Goal: Information Seeking & Learning: Learn about a topic

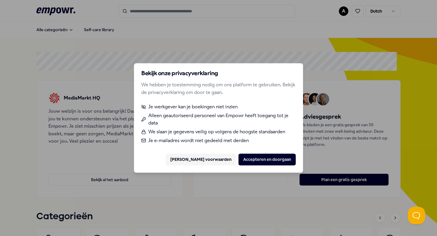
click at [220, 161] on link "[PERSON_NAME] voorwaarden" at bounding box center [200, 159] width 61 height 6
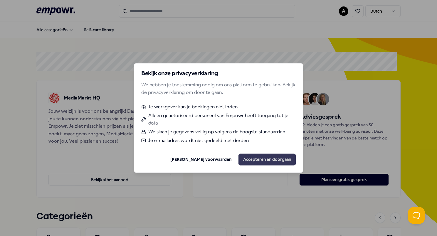
click at [271, 165] on button "Accepteren en doorgaan" at bounding box center [267, 160] width 57 height 12
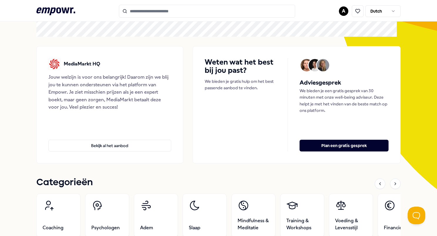
scroll to position [31, 0]
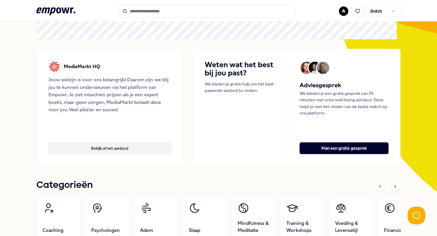
click at [110, 150] on button "Bekijk al het aanbod" at bounding box center [109, 148] width 123 height 12
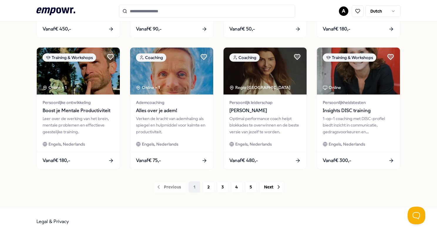
scroll to position [291, 0]
click at [206, 189] on button "2" at bounding box center [209, 187] width 12 height 12
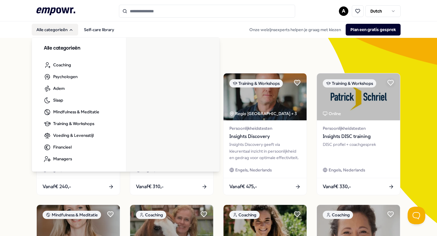
click at [58, 26] on button "Alle categorieën" at bounding box center [55, 30] width 46 height 12
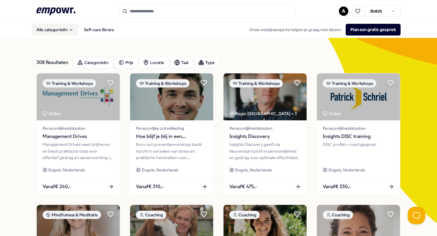
click at [52, 29] on button "Alle categorieën" at bounding box center [55, 30] width 46 height 12
click at [58, 10] on icon ".empowr-logo_svg__cls-1{fill:#03032f}" at bounding box center [55, 11] width 39 height 11
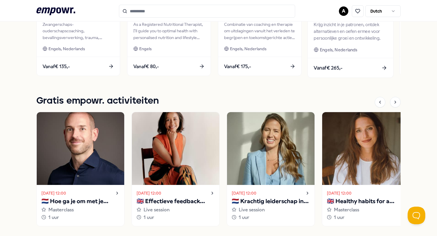
scroll to position [353, 0]
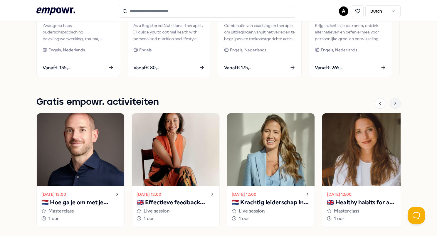
click at [393, 101] on icon at bounding box center [395, 103] width 5 height 5
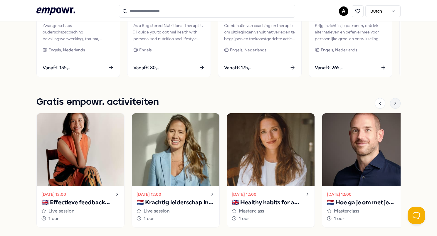
click at [393, 101] on icon at bounding box center [395, 103] width 5 height 5
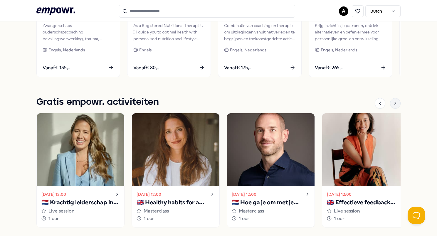
click at [393, 101] on icon at bounding box center [395, 103] width 5 height 5
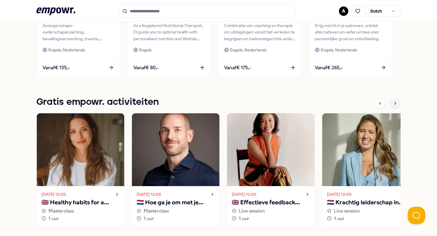
click at [393, 101] on icon at bounding box center [395, 103] width 5 height 5
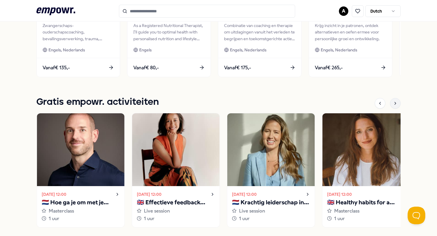
click at [393, 101] on icon at bounding box center [395, 103] width 5 height 5
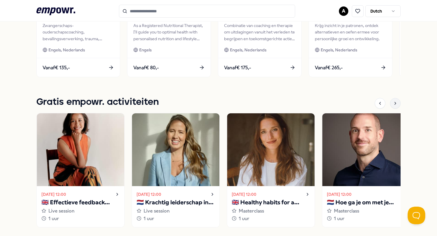
click at [393, 101] on icon at bounding box center [395, 103] width 5 height 5
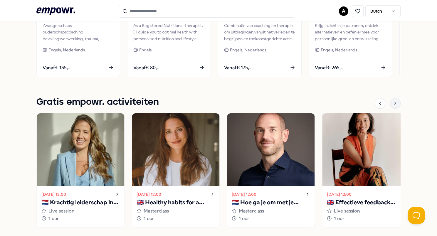
click at [393, 101] on icon at bounding box center [395, 103] width 5 height 5
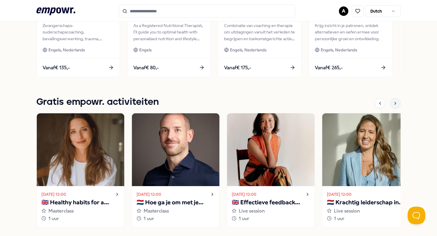
click at [393, 101] on icon at bounding box center [395, 103] width 5 height 5
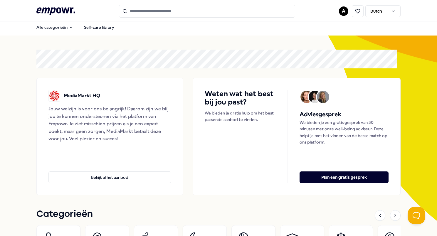
scroll to position [2, 0]
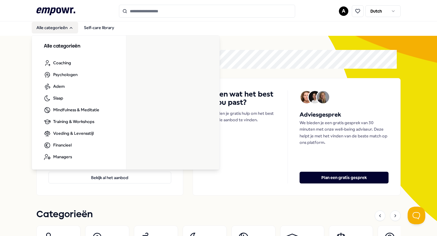
click at [53, 33] on button "Alle categorieën" at bounding box center [55, 28] width 46 height 12
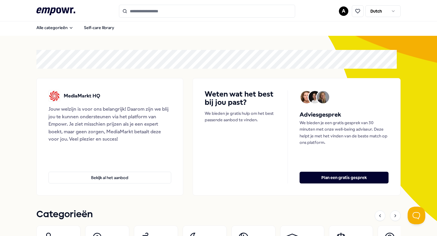
click at [63, 8] on icon at bounding box center [55, 11] width 39 height 8
click at [62, 8] on icon at bounding box center [55, 11] width 39 height 8
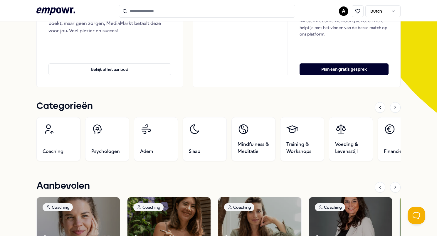
scroll to position [120, 0]
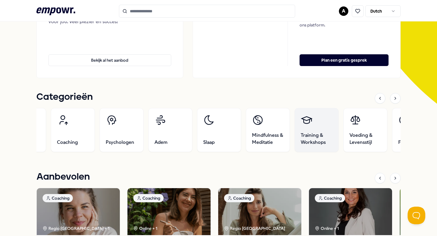
drag, startPoint x: 302, startPoint y: 126, endPoint x: 316, endPoint y: 118, distance: 16.3
click at [316, 118] on link "Training & Workshops" at bounding box center [317, 130] width 44 height 44
click at [307, 123] on icon at bounding box center [307, 120] width 12 height 12
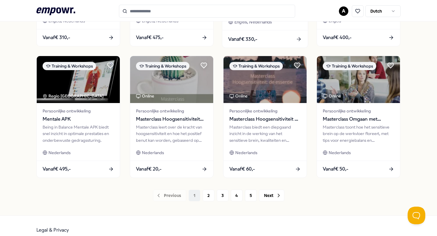
scroll to position [288, 0]
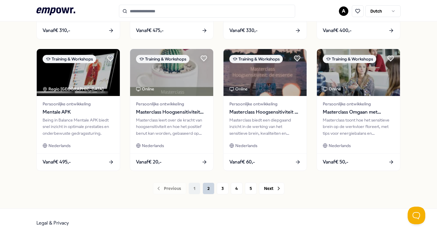
click at [207, 187] on button "2" at bounding box center [209, 189] width 12 height 12
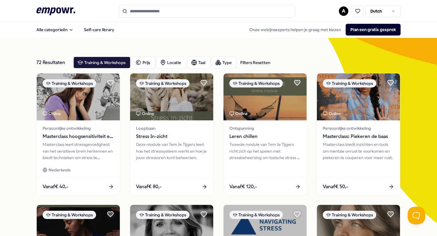
click at [54, 12] on icon ".empowr-logo_svg__cls-1{fill:#03032f}" at bounding box center [55, 11] width 39 height 11
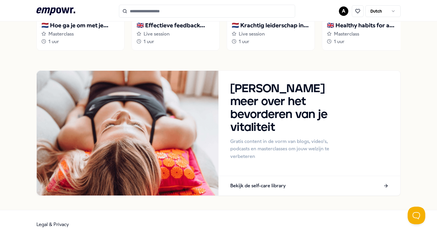
scroll to position [531, 0]
